Goal: Task Accomplishment & Management: Manage account settings

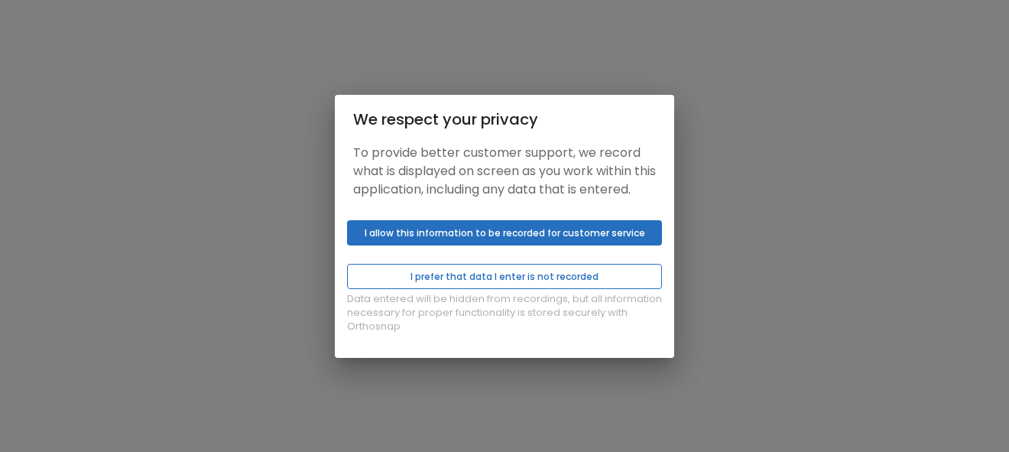
click at [594, 289] on button "I prefer that data I enter is not recorded" at bounding box center [504, 276] width 315 height 25
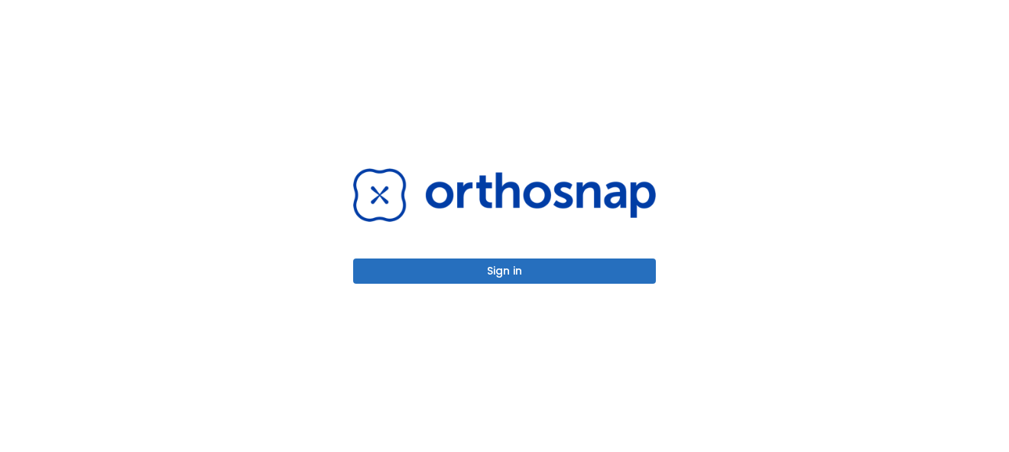
click at [490, 272] on button "Sign in" at bounding box center [504, 270] width 303 height 25
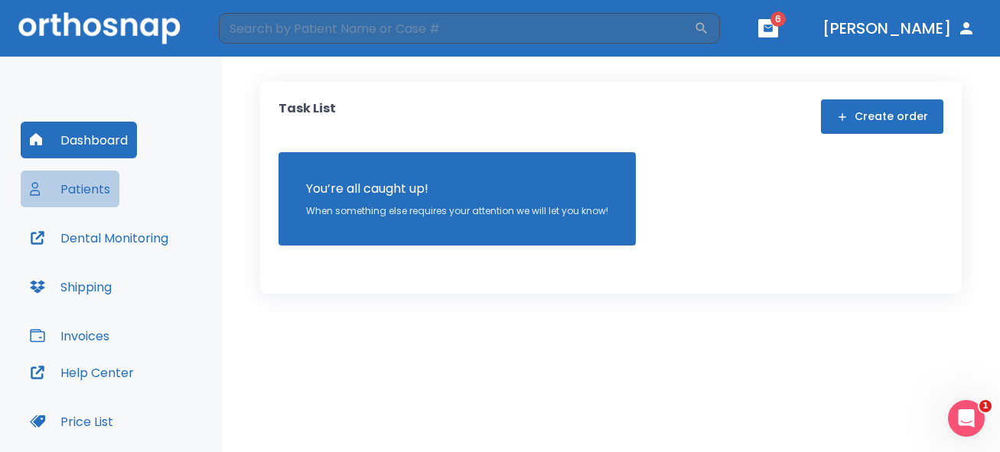
click at [102, 185] on button "Patients" at bounding box center [70, 189] width 99 height 37
